Goal: Transaction & Acquisition: Purchase product/service

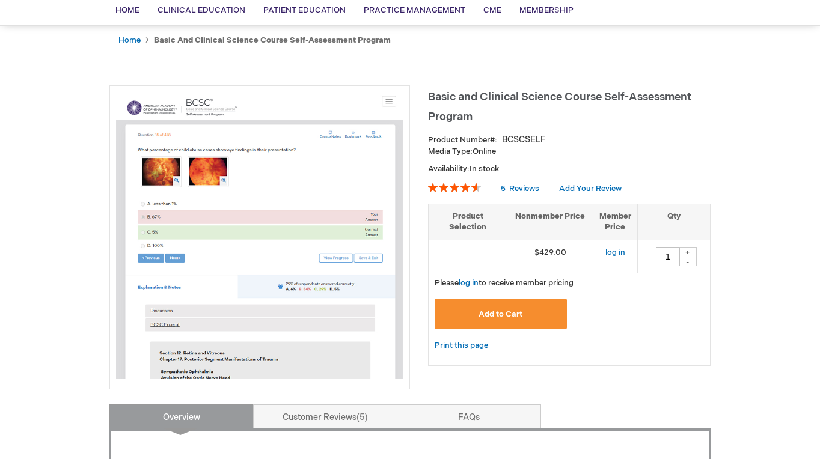
scroll to position [100, 0]
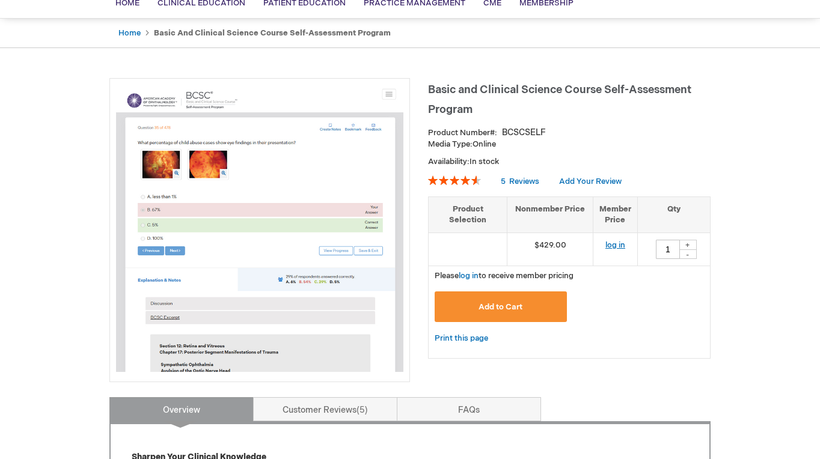
click at [616, 247] on link "log in" at bounding box center [615, 245] width 20 height 10
click at [614, 243] on link "log in" at bounding box center [615, 245] width 20 height 10
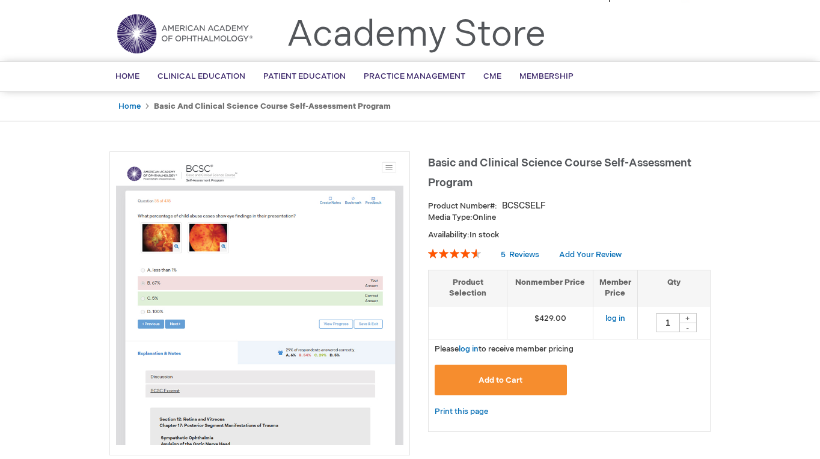
scroll to position [0, 0]
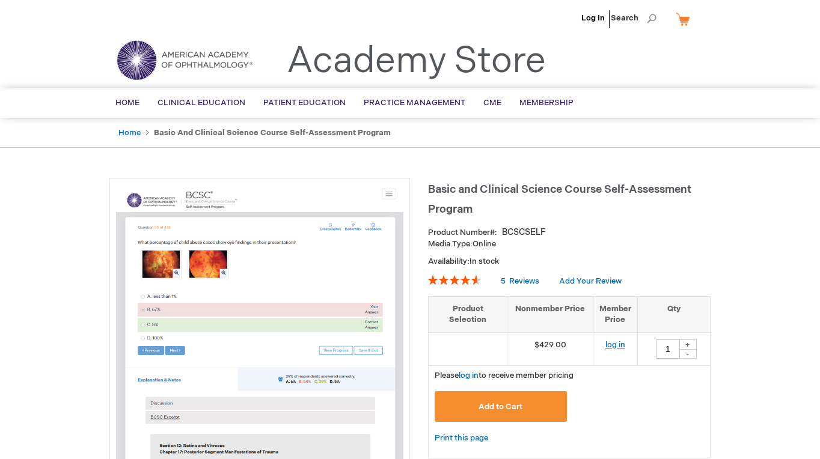
click at [619, 345] on link "log in" at bounding box center [615, 345] width 20 height 10
click at [594, 16] on link "Log In" at bounding box center [592, 18] width 23 height 10
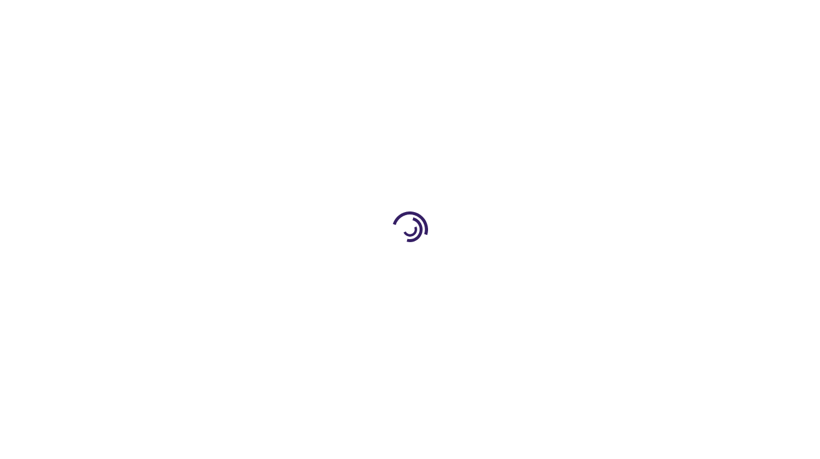
type input "1"
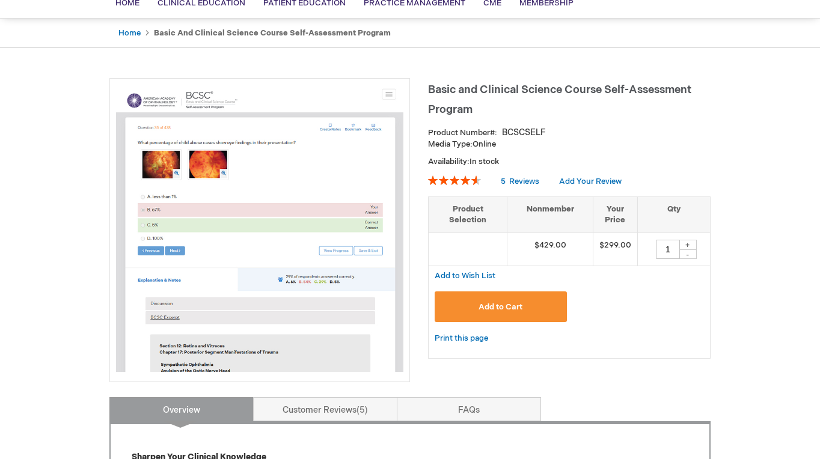
scroll to position [105, 0]
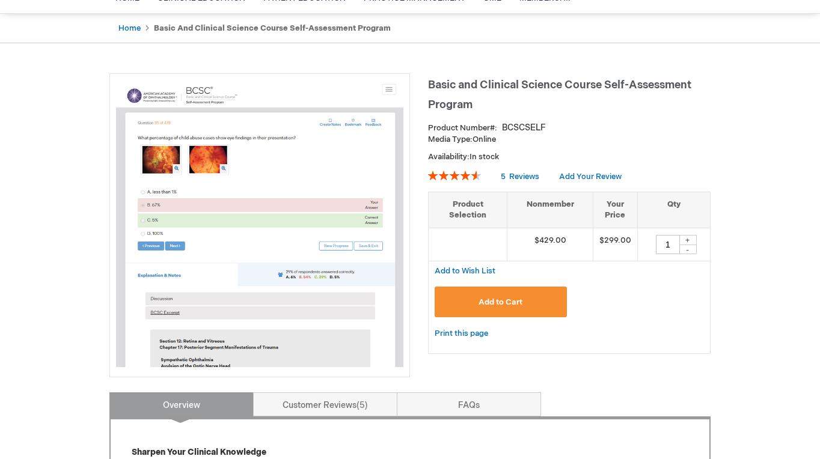
click at [524, 301] on button "Add to Cart" at bounding box center [501, 302] width 132 height 31
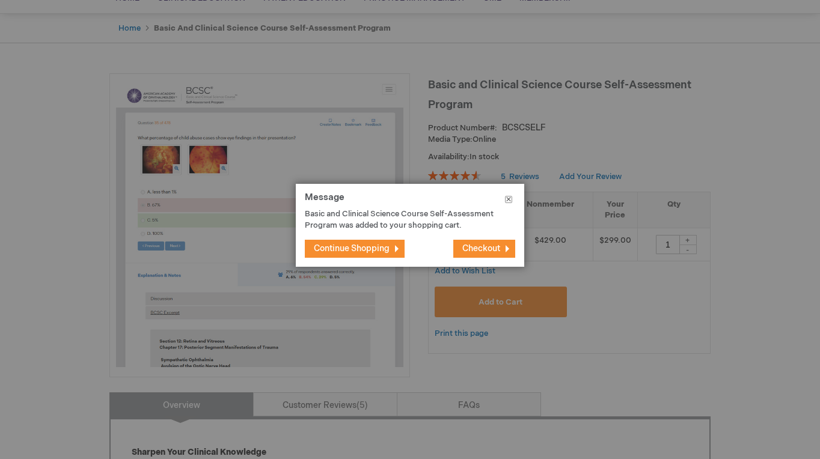
click at [506, 201] on button "Close" at bounding box center [508, 202] width 31 height 36
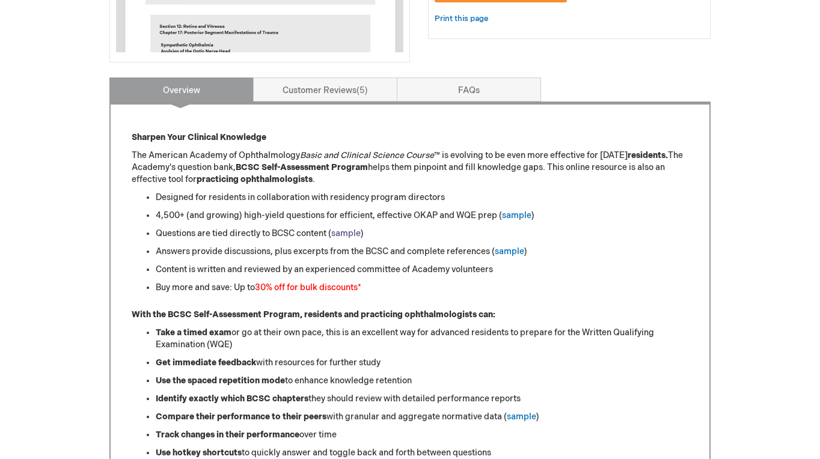
scroll to position [419, 0]
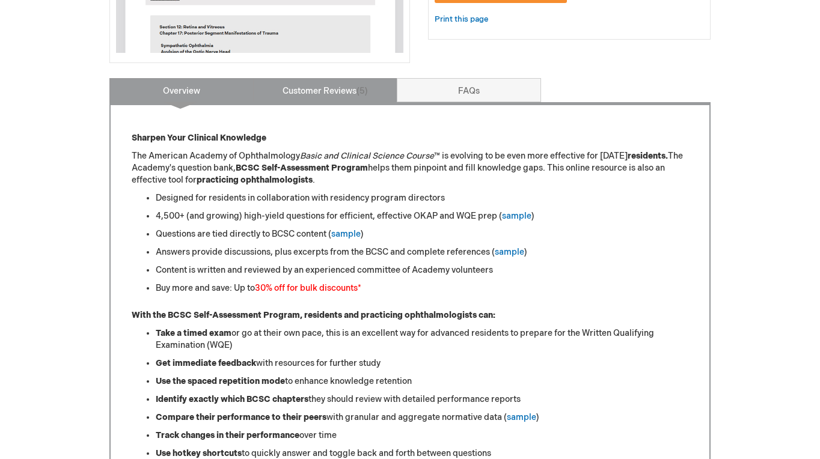
click at [333, 85] on link "Customer Reviews 5" at bounding box center [325, 90] width 144 height 24
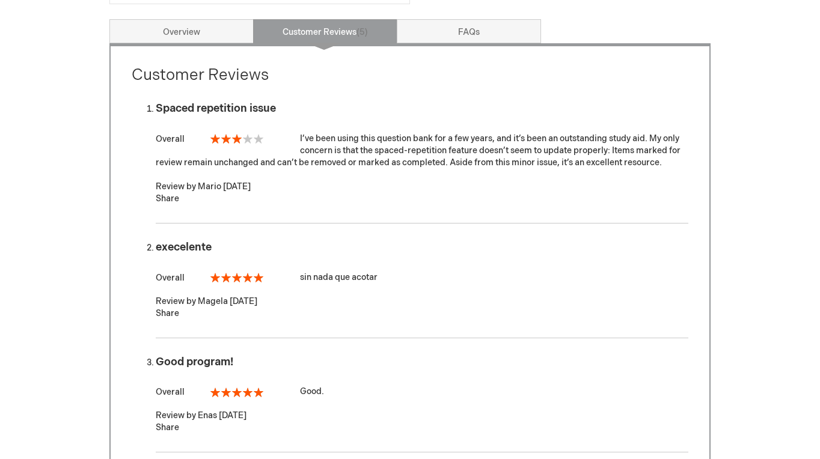
scroll to position [477, 0]
click at [461, 29] on link "FAQs" at bounding box center [469, 32] width 144 height 24
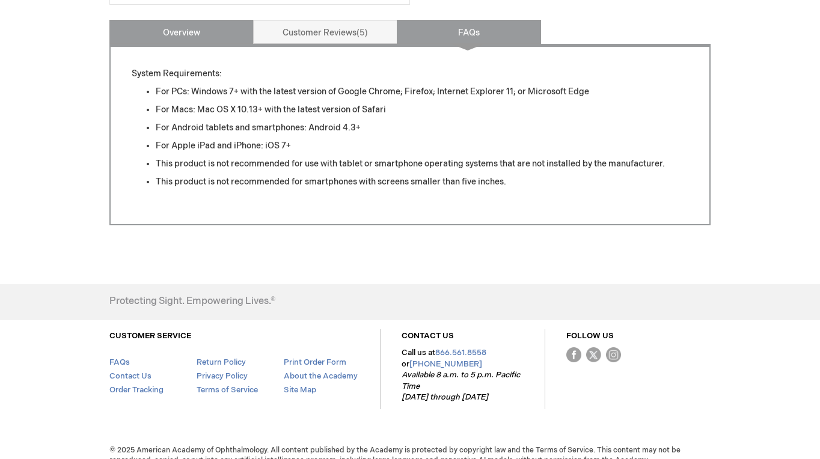
click at [219, 31] on link "Overview" at bounding box center [181, 32] width 144 height 24
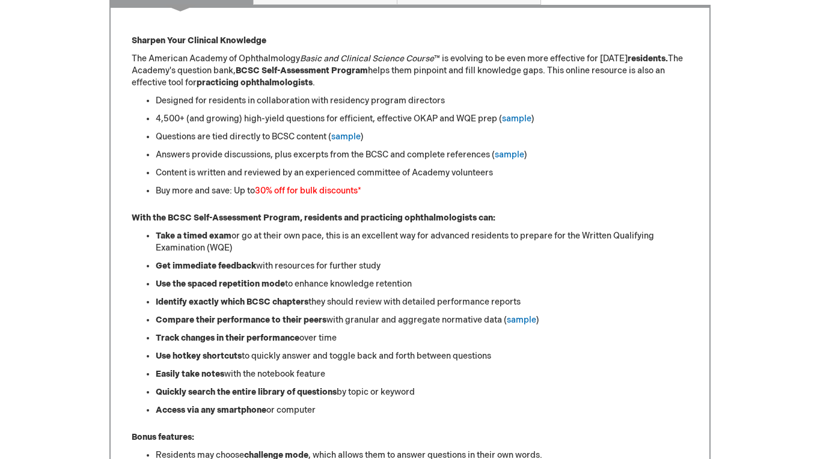
scroll to position [518, 0]
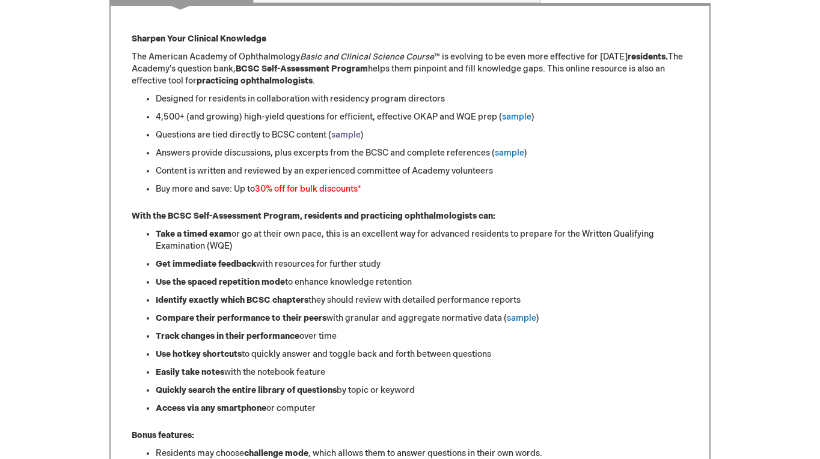
click at [348, 136] on link "sample" at bounding box center [345, 135] width 29 height 10
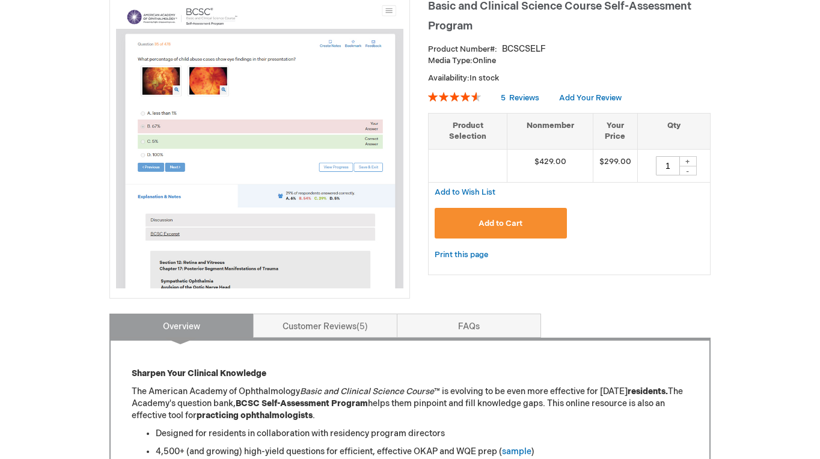
scroll to position [176, 0]
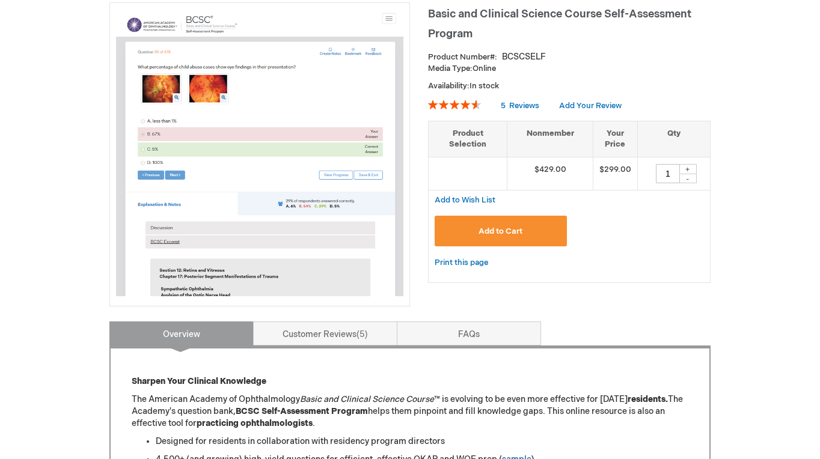
click at [688, 170] on div "+" at bounding box center [688, 169] width 18 height 10
click at [518, 228] on span "Add to Cart" at bounding box center [500, 232] width 44 height 10
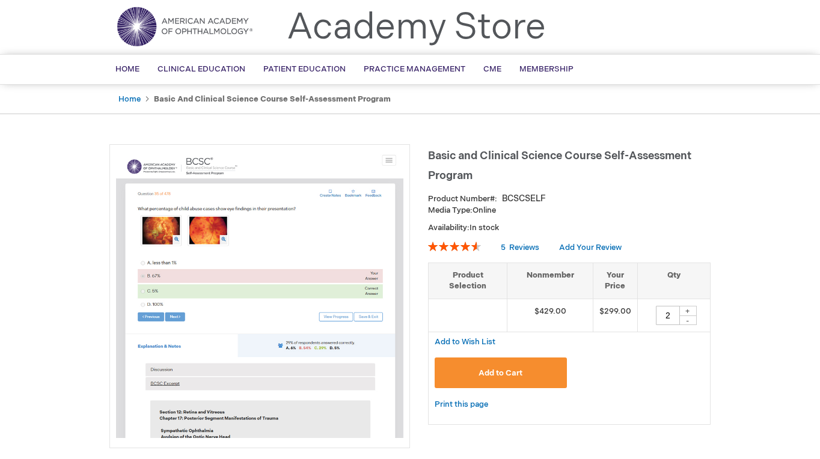
scroll to position [0, 0]
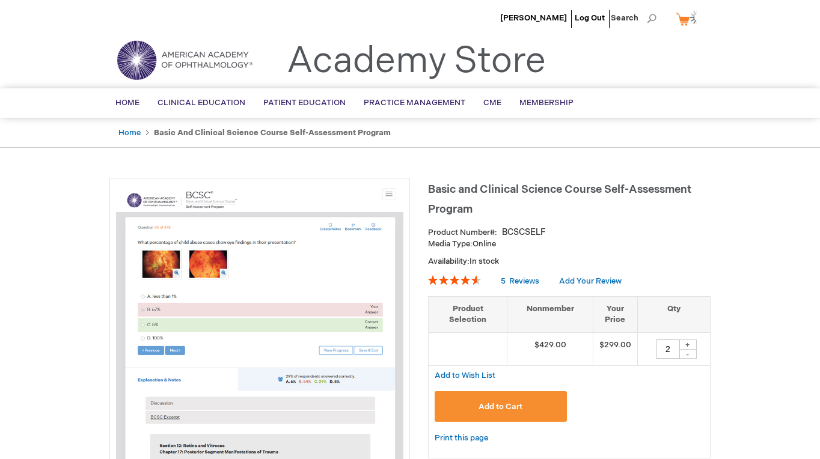
click at [687, 352] on div "-" at bounding box center [688, 354] width 18 height 10
type input "1"
click at [685, 15] on link "My Cart 1 1 items" at bounding box center [687, 18] width 29 height 21
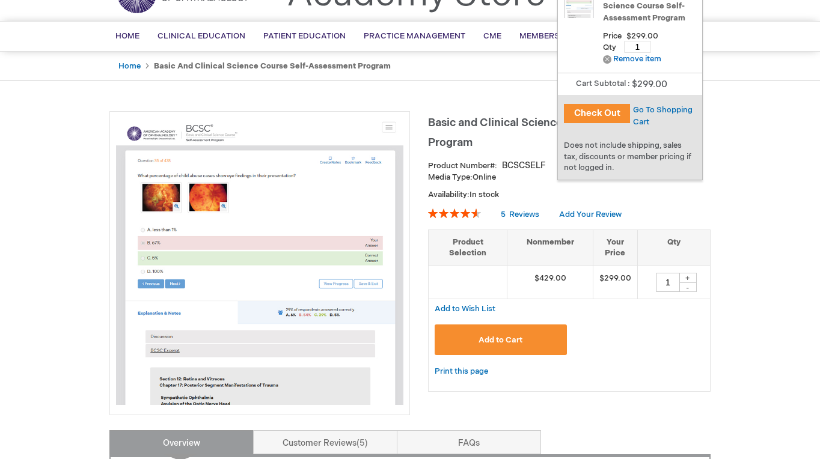
scroll to position [66, 0]
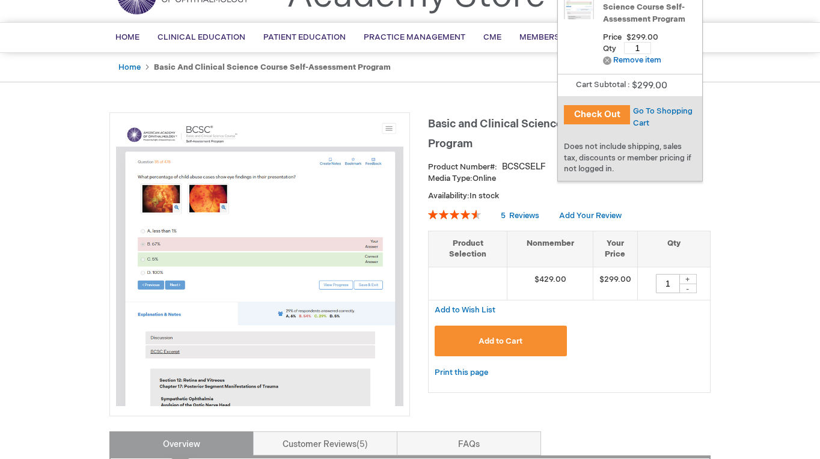
click at [599, 118] on button "Check Out" at bounding box center [597, 114] width 66 height 19
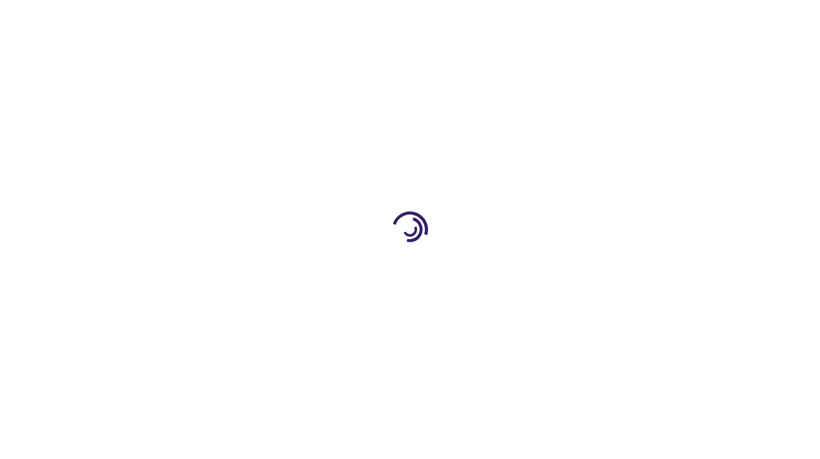
select select "US"
select select "1"
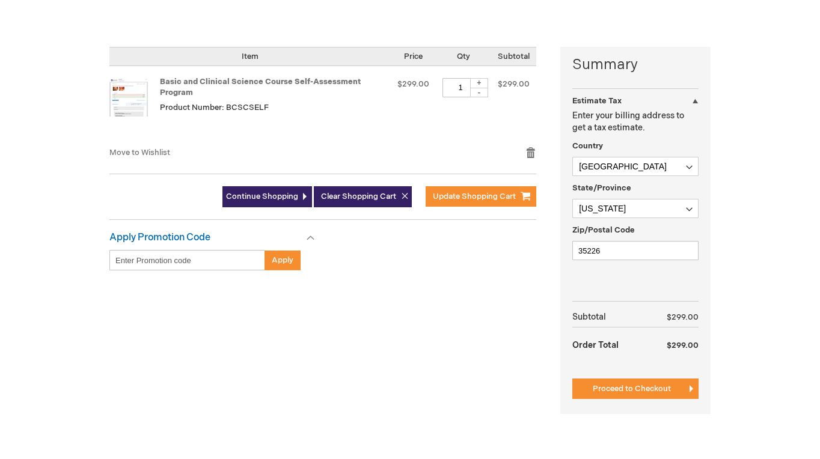
scroll to position [262, 0]
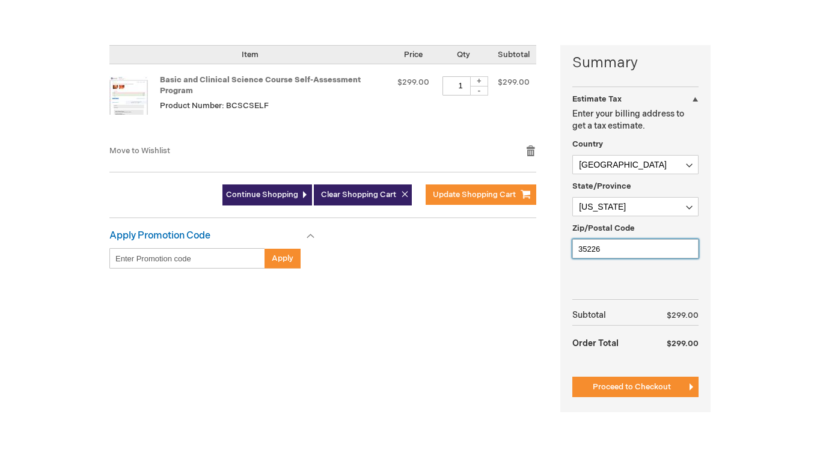
drag, startPoint x: 606, startPoint y: 249, endPoint x: 546, endPoint y: 243, distance: 60.4
click at [546, 243] on div "Summary Estimate Tax Estimate Tax Enter your billing address to get a tax estim…" at bounding box center [409, 236] width 601 height 382
type input "77401"
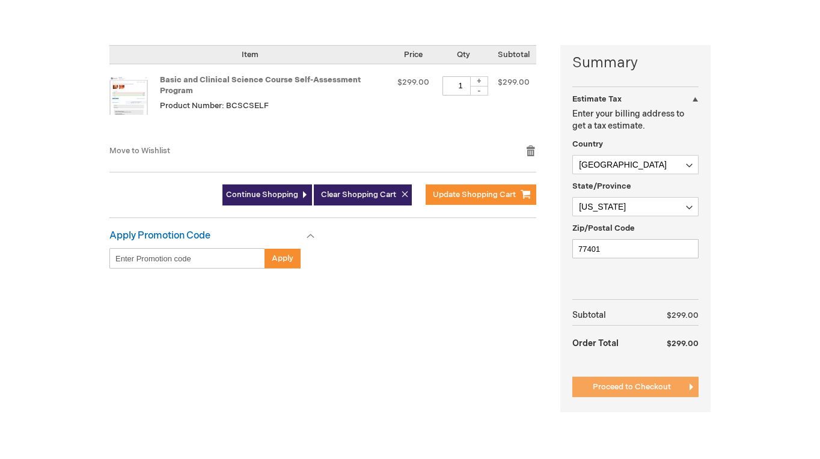
click at [620, 388] on span "Proceed to Checkout" at bounding box center [632, 387] width 78 height 10
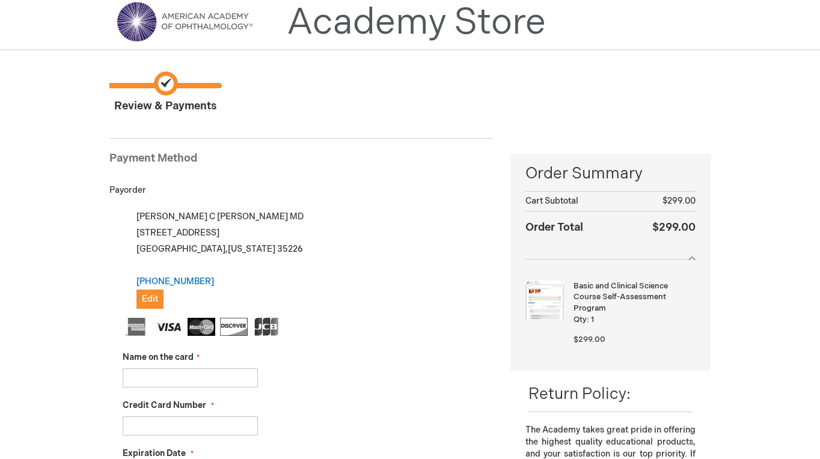
scroll to position [37, 0]
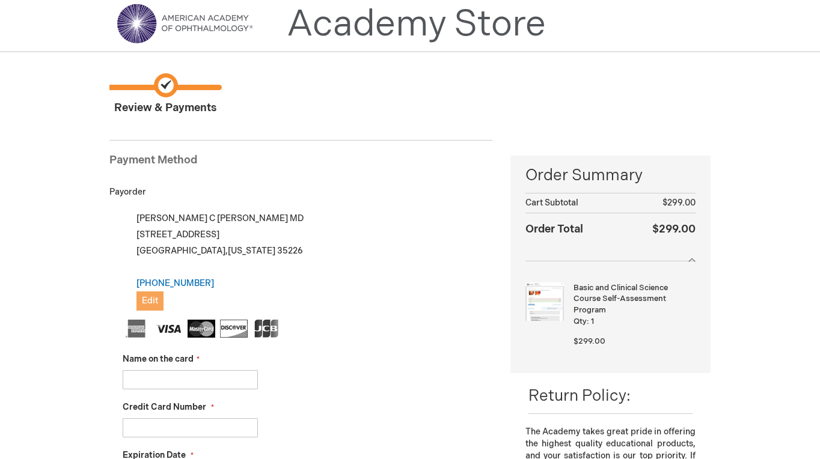
click at [148, 301] on span "Edit" at bounding box center [150, 301] width 16 height 10
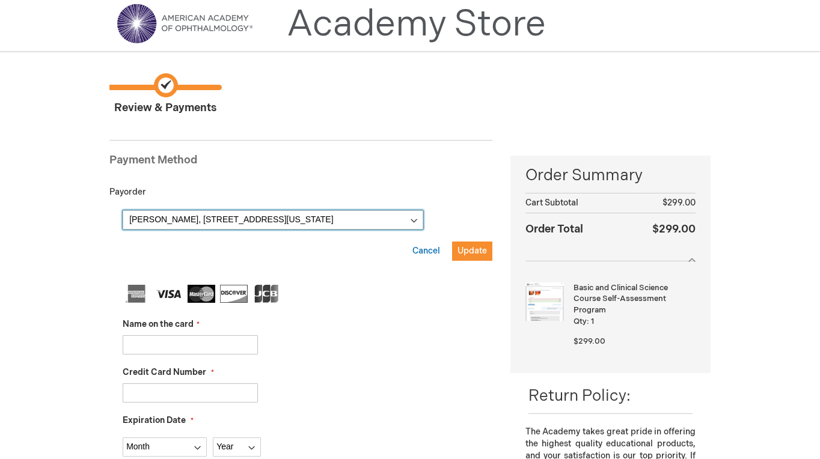
click at [198, 221] on select "Sean Drummond, 324 Three Sons Court , Birmingham, Alabama 35226, United States …" at bounding box center [273, 219] width 301 height 19
click select "Sean Drummond, 324 Three Sons Court , Birmingham, Alabama 35226, United States …" at bounding box center [273, 219] width 301 height 19
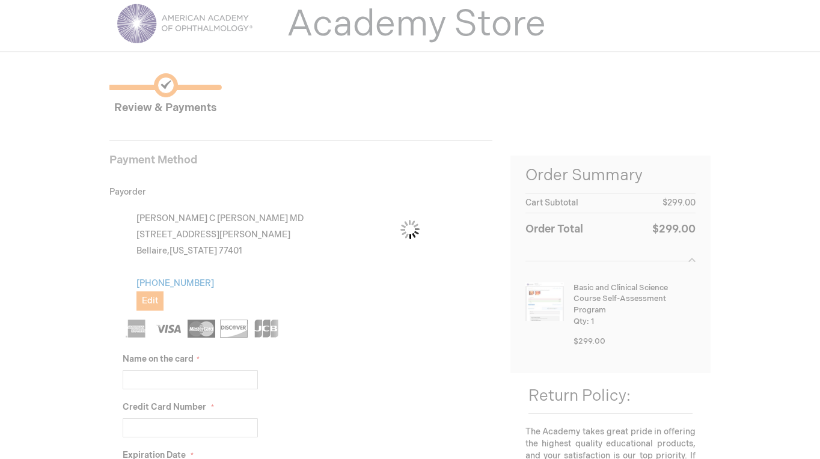
scroll to position [0, 0]
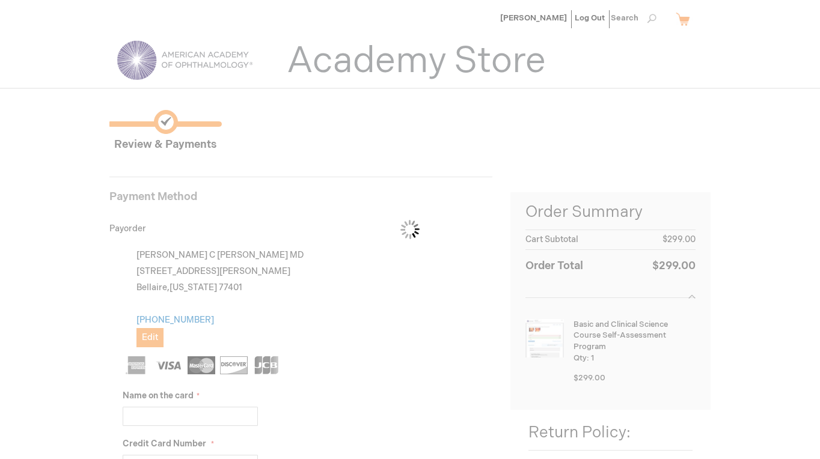
click at [535, 15] on div "Please wait..." at bounding box center [410, 229] width 820 height 459
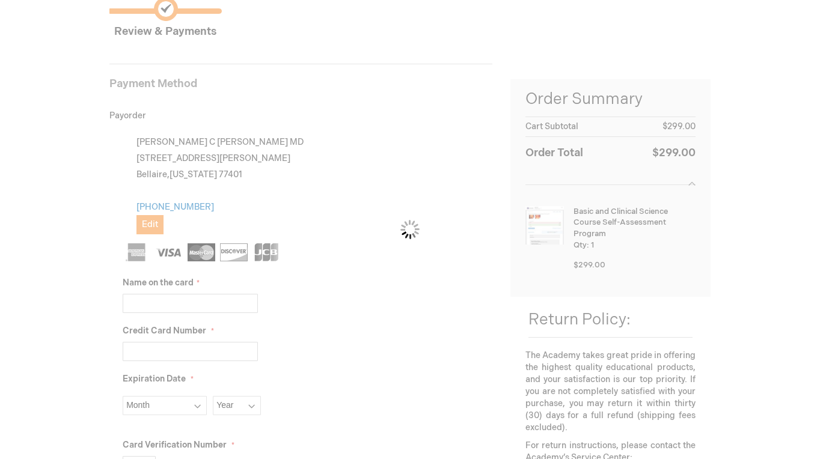
scroll to position [115, 0]
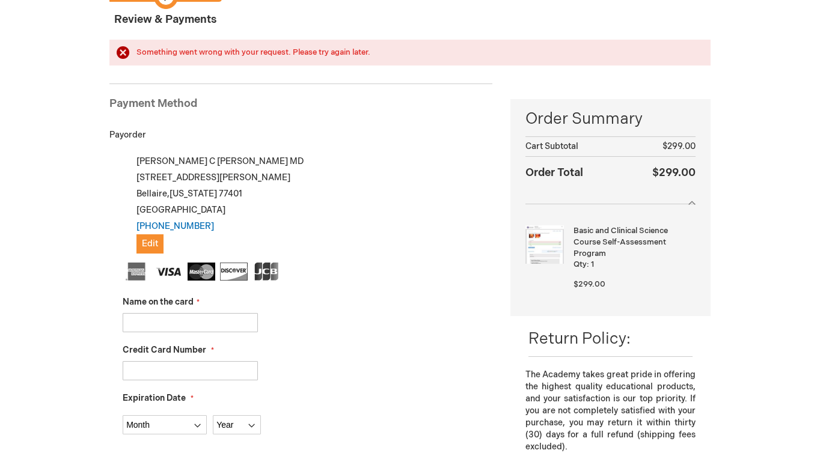
scroll to position [130, 0]
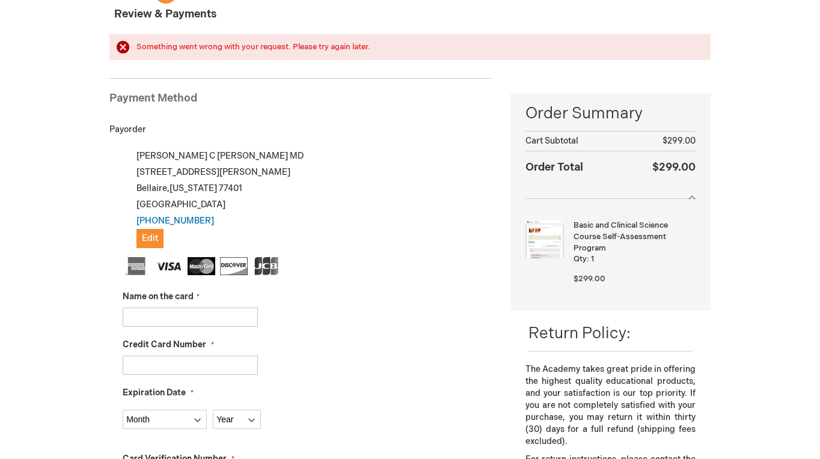
click at [196, 323] on input "Name on the card" at bounding box center [190, 317] width 135 height 19
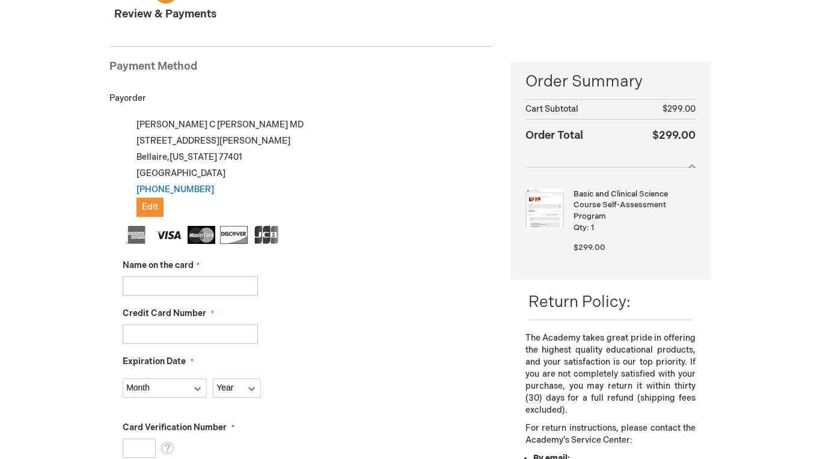
type input "[PERSON_NAME]"
type input "[CREDIT_CARD_NUMBER]"
select select "11"
select select "2027"
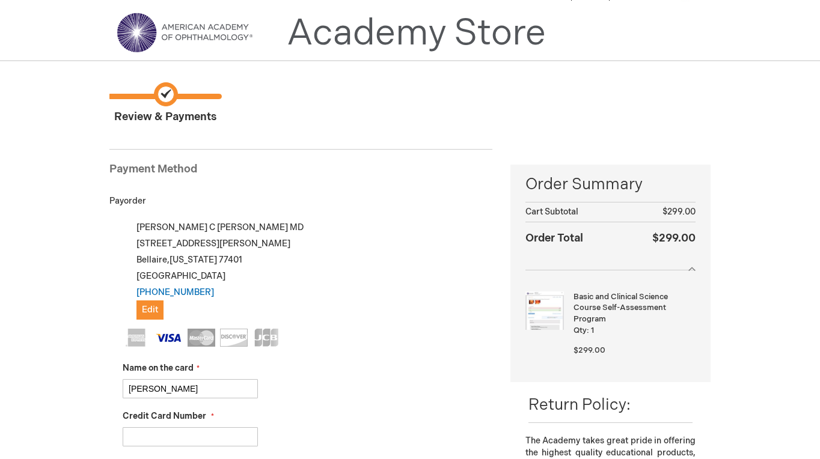
scroll to position [0, 0]
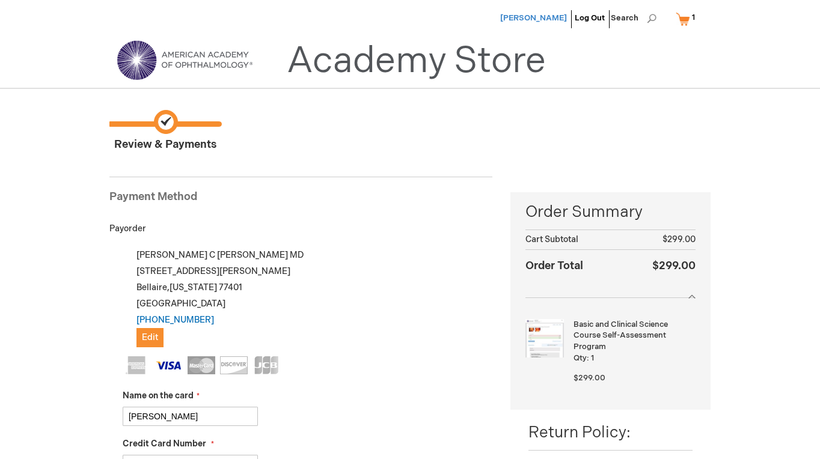
click at [552, 15] on span "[PERSON_NAME]" at bounding box center [533, 18] width 67 height 10
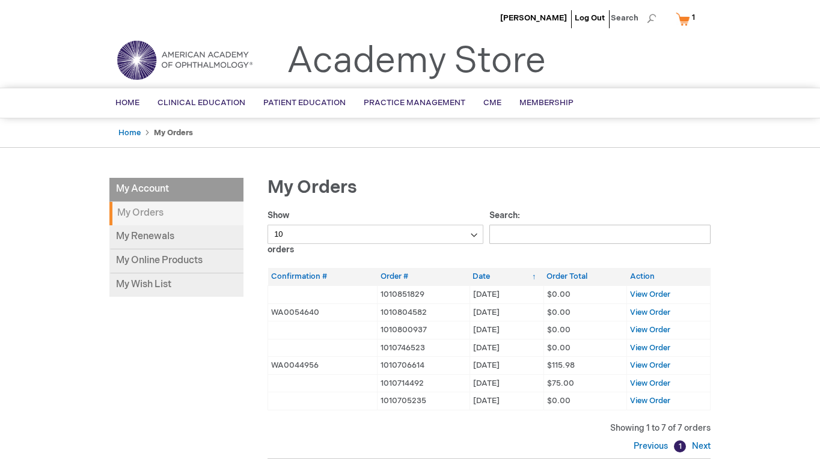
click at [686, 22] on link "My Cart 1 1 items" at bounding box center [687, 18] width 29 height 21
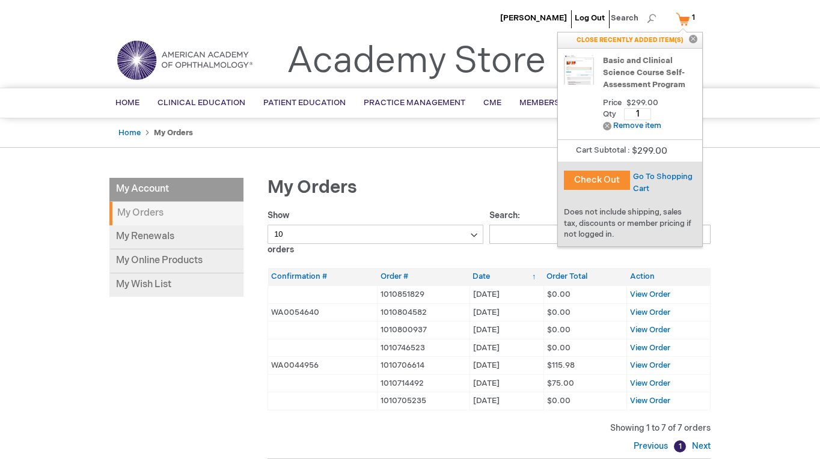
click at [629, 70] on link "Basic and Clinical Science Course Self-Assessment Program" at bounding box center [649, 73] width 93 height 36
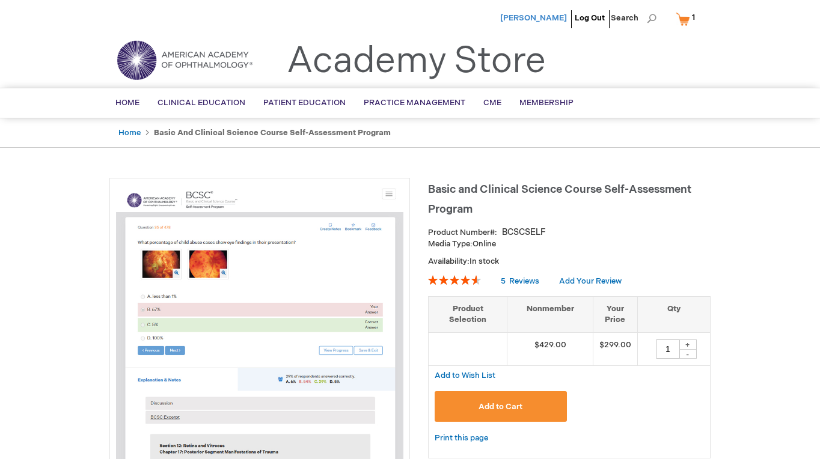
click at [546, 14] on span "[PERSON_NAME]" at bounding box center [533, 18] width 67 height 10
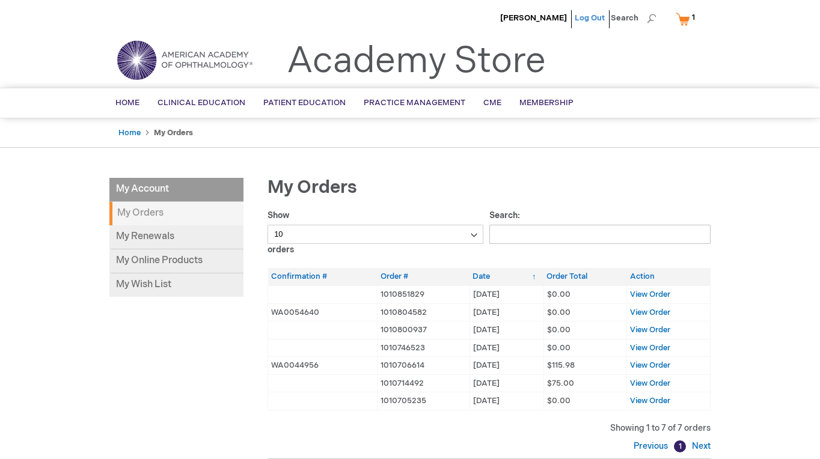
click at [584, 17] on link "Log Out" at bounding box center [590, 18] width 30 height 10
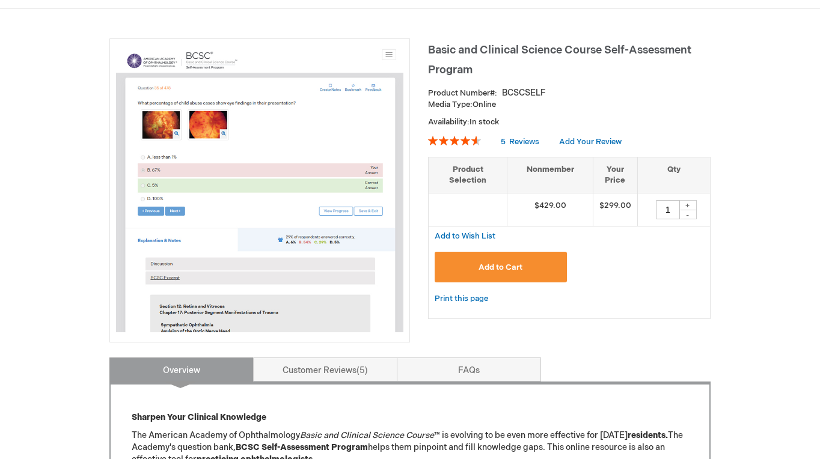
scroll to position [148, 0]
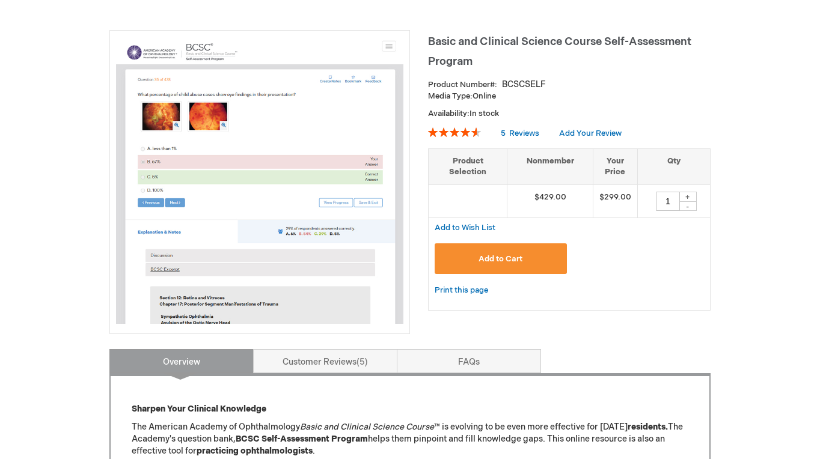
click at [498, 261] on span "Add to Cart" at bounding box center [500, 259] width 44 height 10
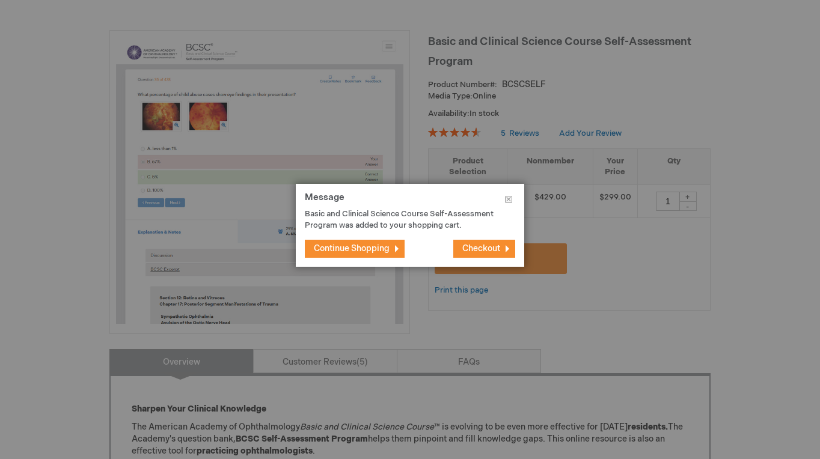
click at [490, 251] on span "Checkout" at bounding box center [481, 248] width 38 height 10
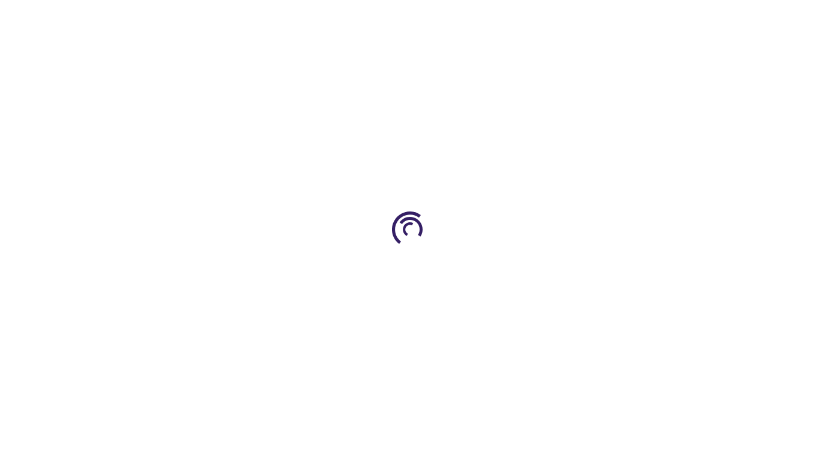
select select "US"
select select "1"
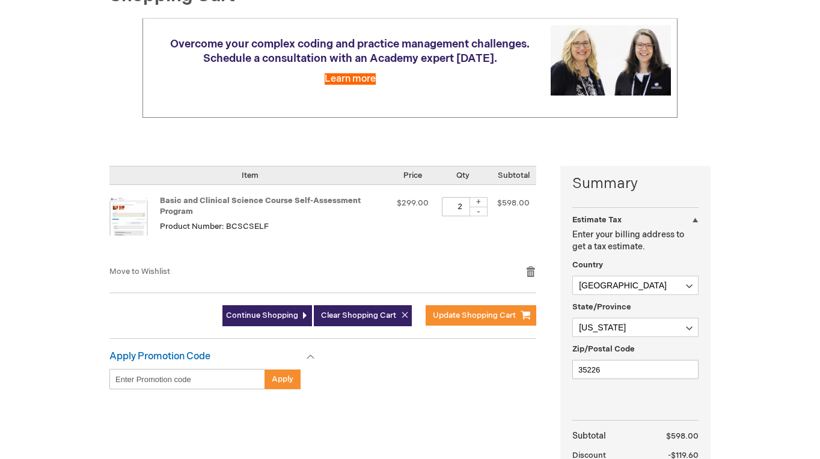
scroll to position [143, 0]
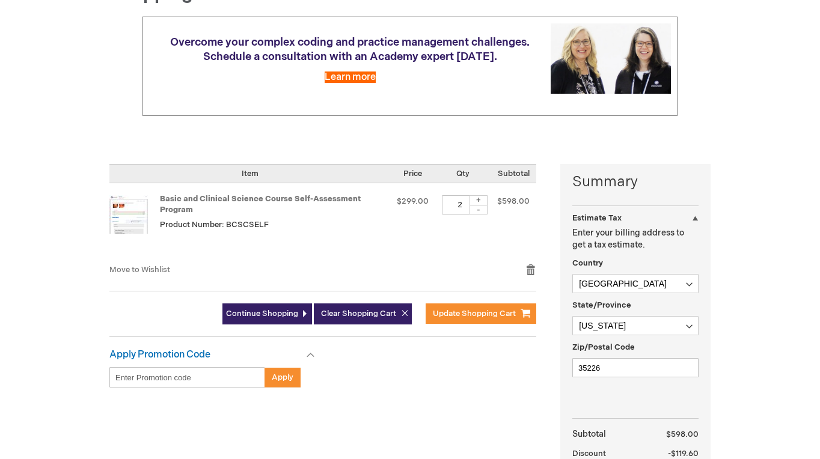
click at [480, 209] on div "-" at bounding box center [478, 210] width 18 height 10
type input "1"
click at [360, 264] on div "Move to Wishlist Remove item" at bounding box center [322, 274] width 427 height 21
click at [454, 316] on span "Update Shopping Cart" at bounding box center [474, 314] width 83 height 10
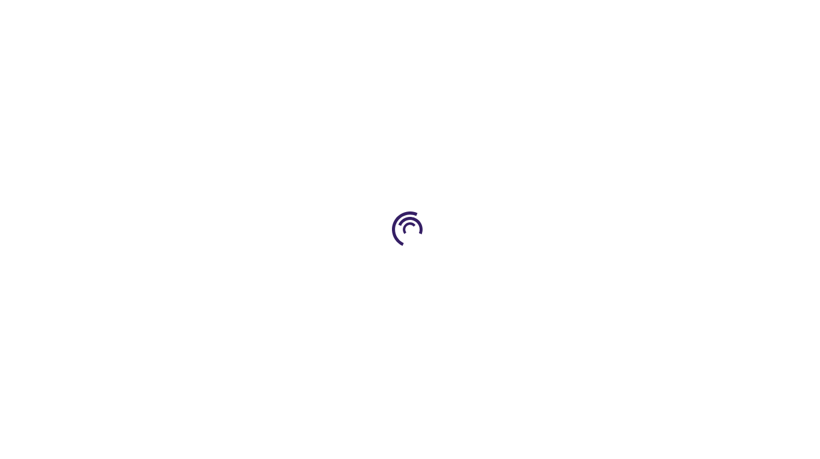
select select "US"
select select "1"
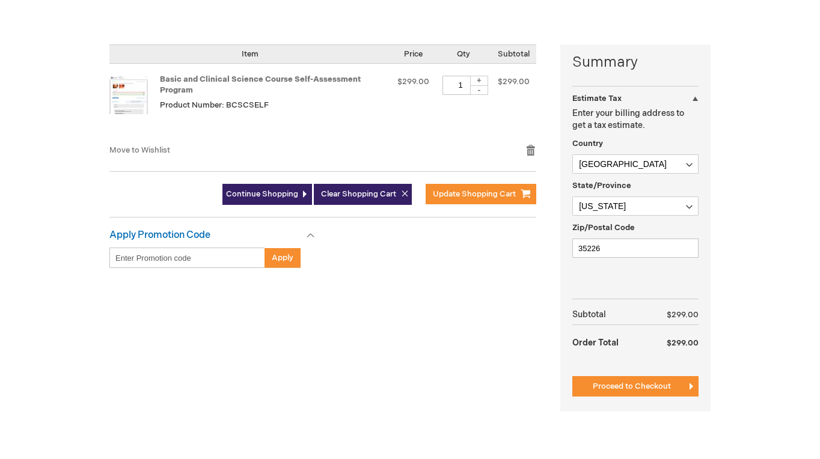
scroll to position [264, 0]
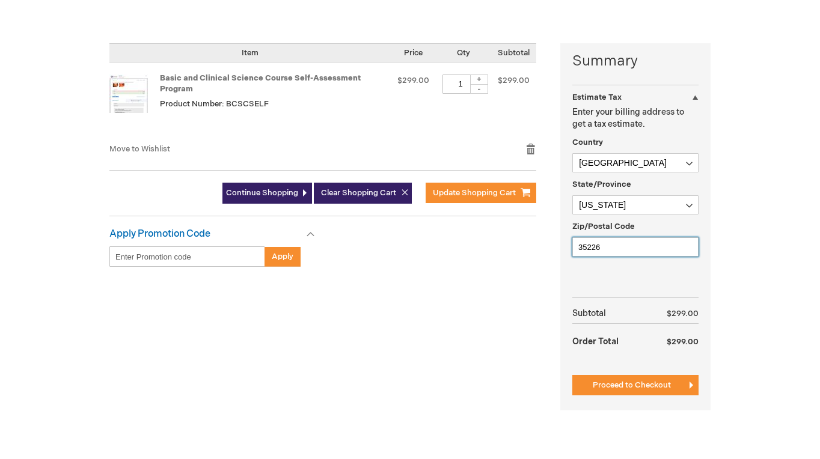
drag, startPoint x: 608, startPoint y: 249, endPoint x: 534, endPoint y: 245, distance: 74.1
click at [534, 245] on div "Summary Estimate Tax Estimate Tax Enter your billing address to get a tax estim…" at bounding box center [409, 234] width 601 height 382
type input "77401"
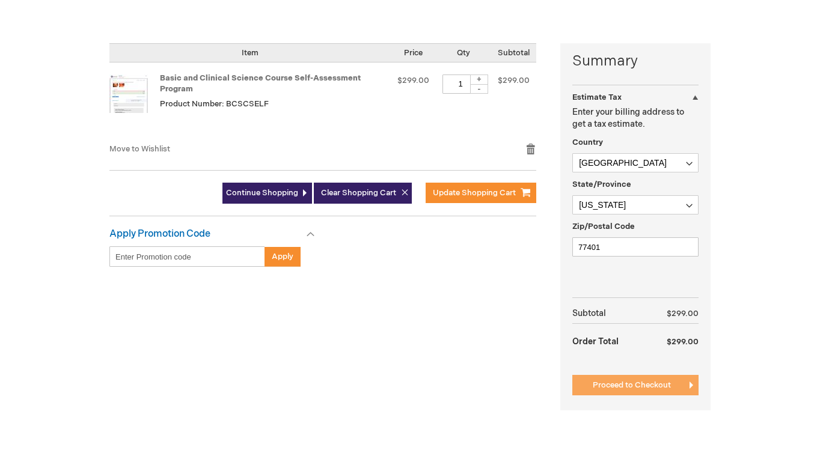
click at [658, 390] on span "Proceed to Checkout" at bounding box center [632, 385] width 78 height 10
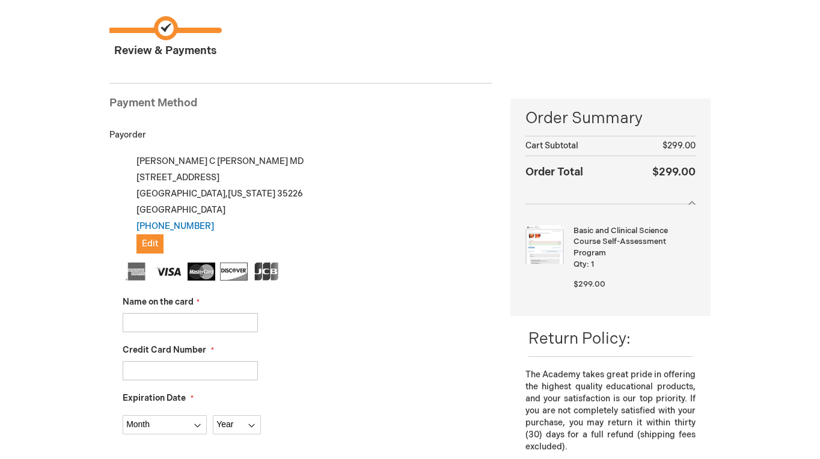
scroll to position [92, 0]
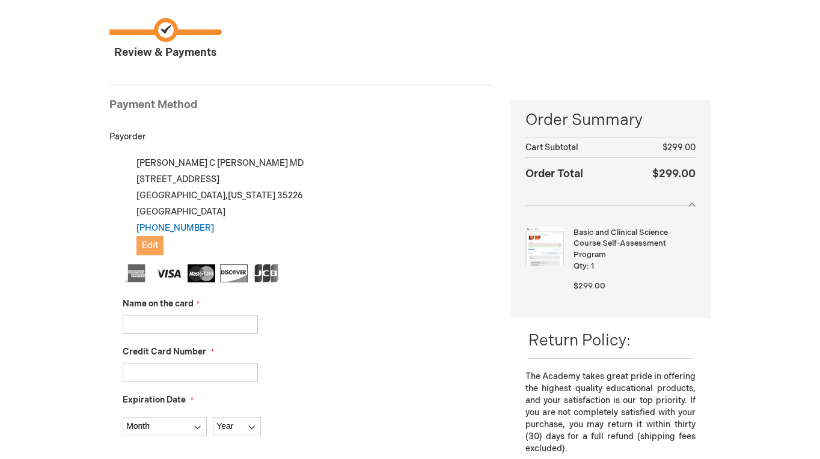
click at [143, 251] on button "Edit" at bounding box center [149, 245] width 27 height 19
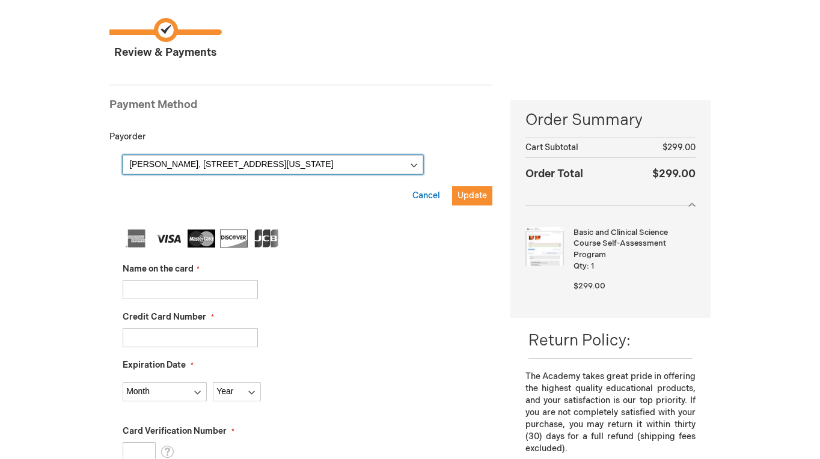
click at [195, 162] on select "Sean Drummond, 324 Three Sons Court , Birmingham, Alabama 35226, United States …" at bounding box center [273, 164] width 301 height 19
click select "Sean Drummond, 324 Three Sons Court , Birmingham, Alabama 35226, United States …" at bounding box center [273, 164] width 301 height 19
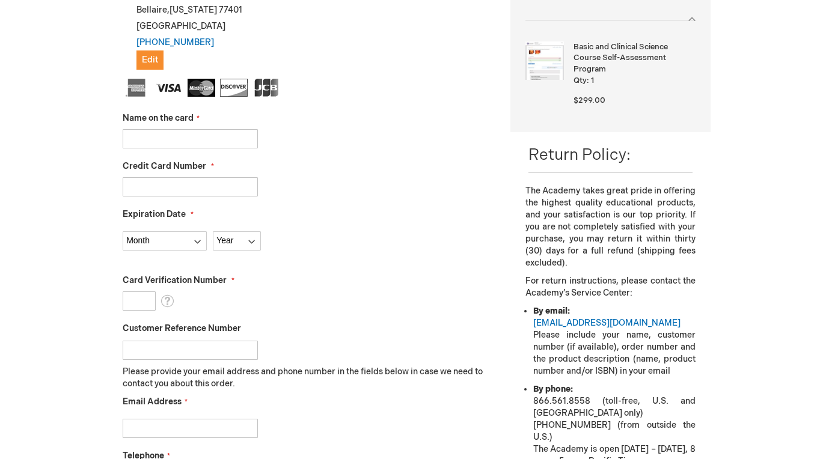
scroll to position [280, 0]
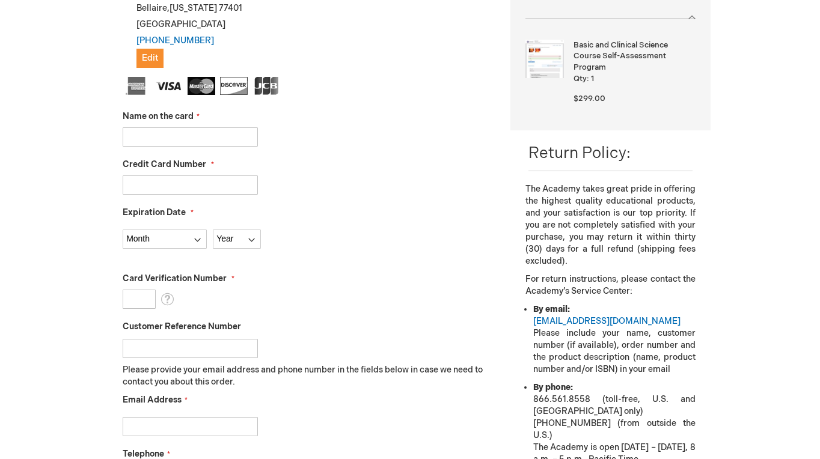
click at [222, 135] on input "Name on the card" at bounding box center [190, 136] width 135 height 19
type input "[PERSON_NAME]"
type input "4147097617795846"
select select "11"
select select "2027"
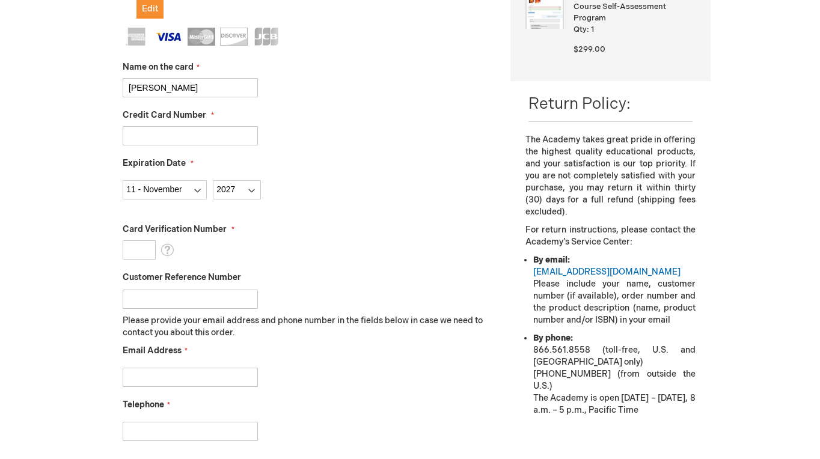
scroll to position [351, 0]
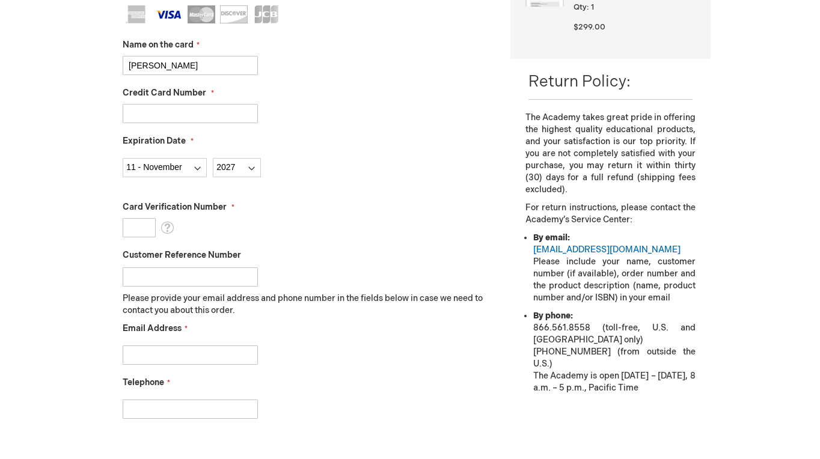
click at [132, 229] on input "Card Verification Number" at bounding box center [139, 227] width 33 height 19
type input "005"
click at [350, 245] on fieldset "Name on the card Sean Drummond Credit Card Number 4147097617795846 Expiration D…" at bounding box center [308, 218] width 370 height 426
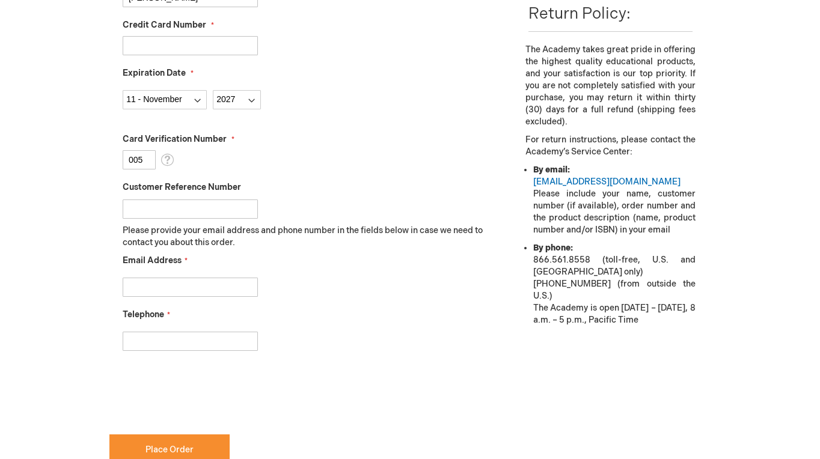
scroll to position [420, 0]
click at [233, 287] on input "Email Address" at bounding box center [190, 286] width 135 height 19
type input "u255398@bcm.edu"
click at [197, 336] on input "Telephone" at bounding box center [190, 340] width 135 height 19
type input "[PHONE_NUMBER]"
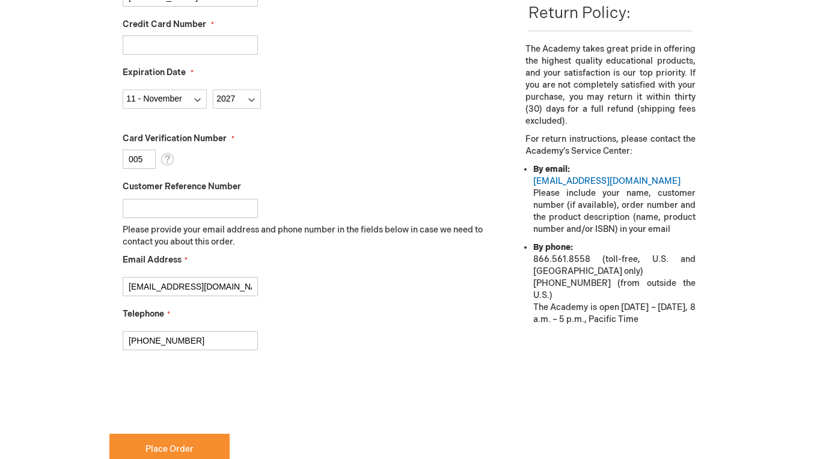
checkbox input "true"
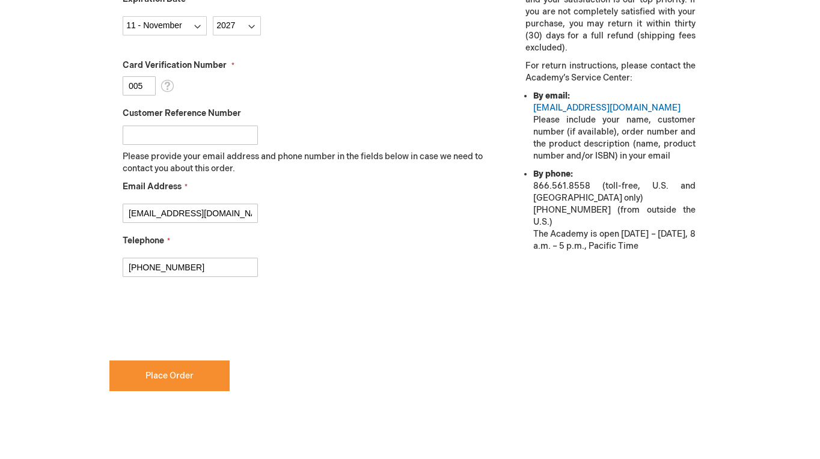
scroll to position [495, 0]
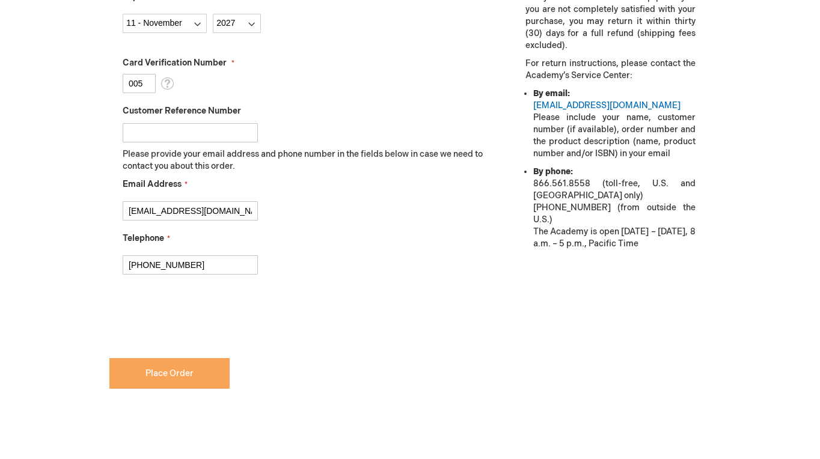
click at [194, 367] on button "Place Order" at bounding box center [169, 373] width 120 height 31
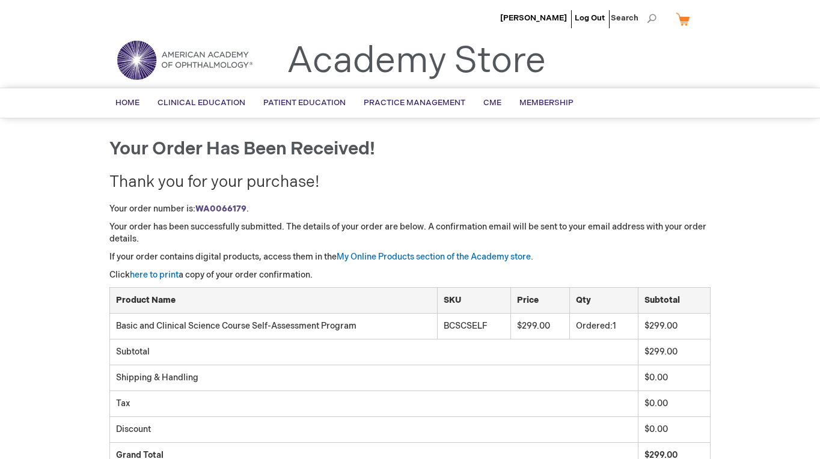
click at [235, 211] on strong "WA0066179" at bounding box center [220, 209] width 51 height 10
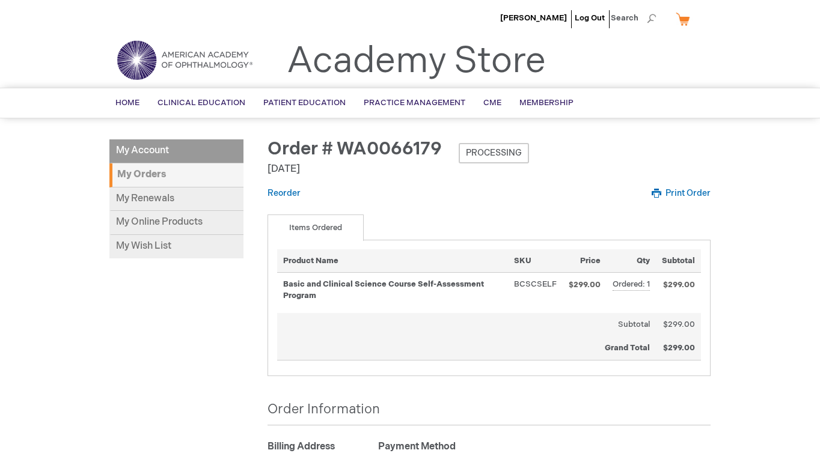
click at [399, 285] on strong "Basic and Clinical Science Course Self-Assessment Program" at bounding box center [392, 290] width 219 height 22
click at [140, 316] on div "My Account My Account My Orders My Renewals My Online Products My Wish List Ord…" at bounding box center [409, 392] width 601 height 507
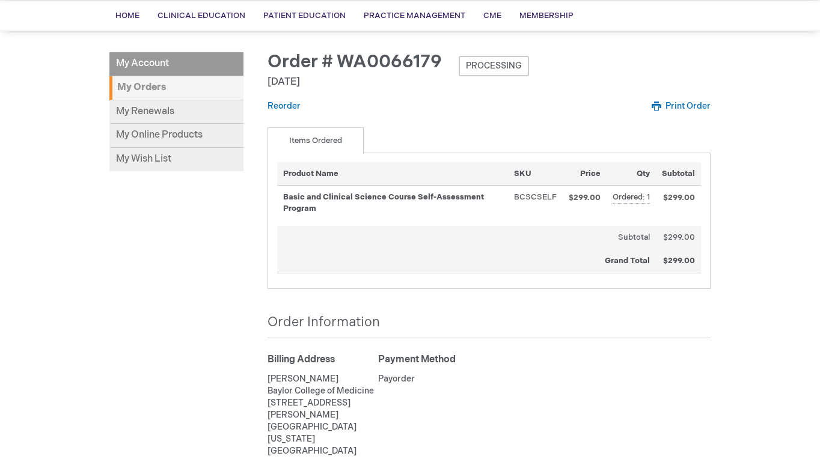
scroll to position [160, 0]
